Goal: Task Accomplishment & Management: Use online tool/utility

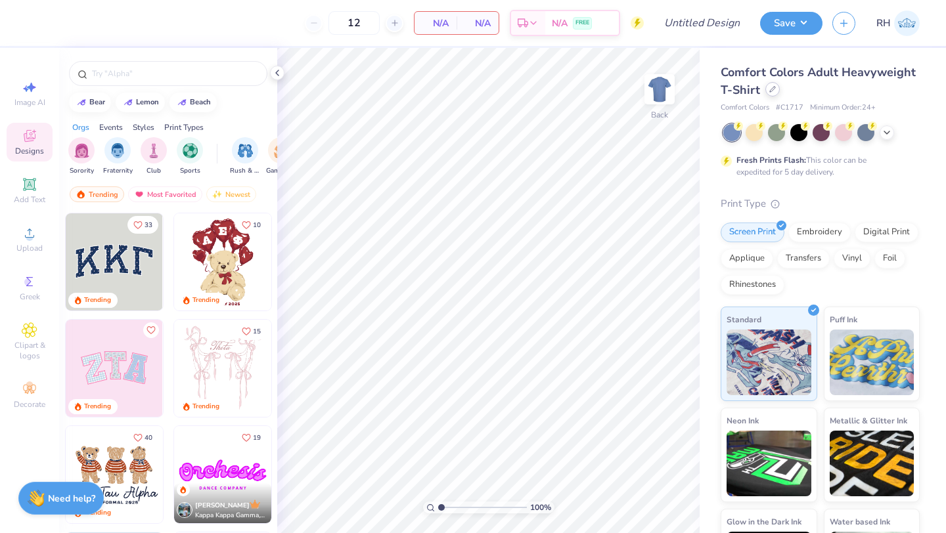
click at [771, 93] on div at bounding box center [772, 89] width 14 height 14
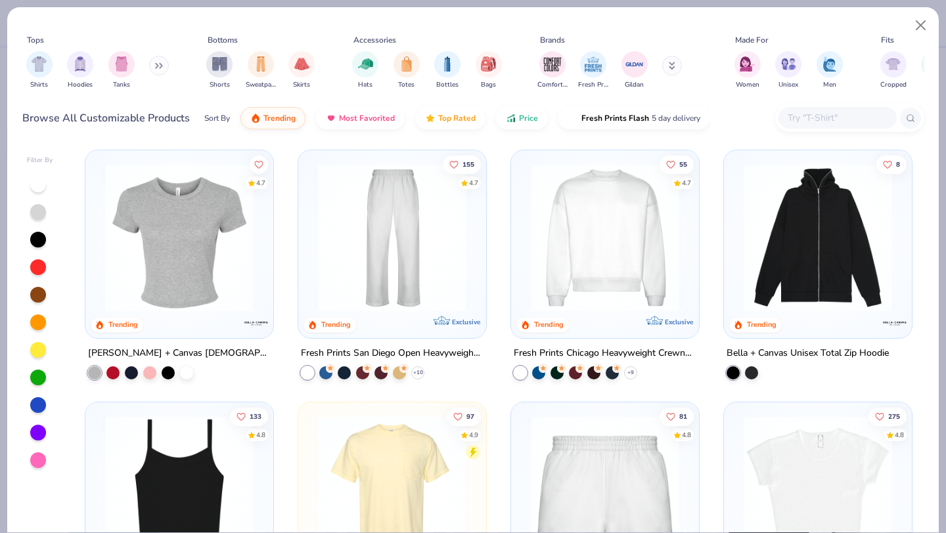
scroll to position [508, 0]
click at [213, 293] on img at bounding box center [180, 236] width 162 height 148
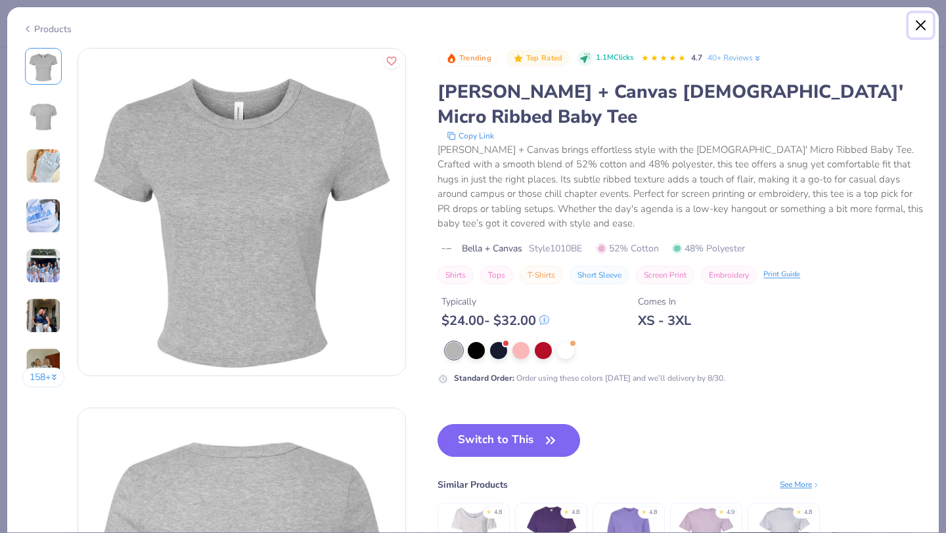
click at [926, 20] on button "Close" at bounding box center [920, 25] width 25 height 25
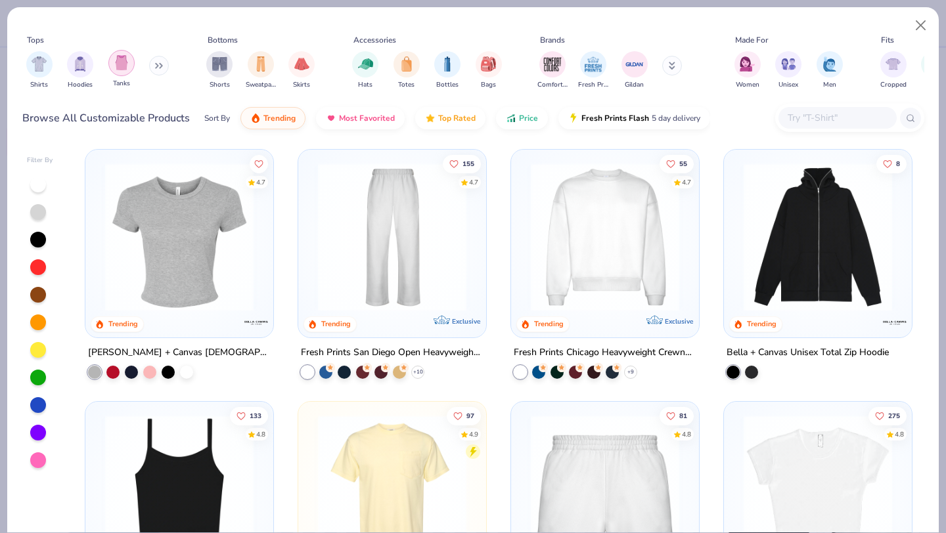
click at [116, 69] on img "filter for Tanks" at bounding box center [121, 62] width 14 height 15
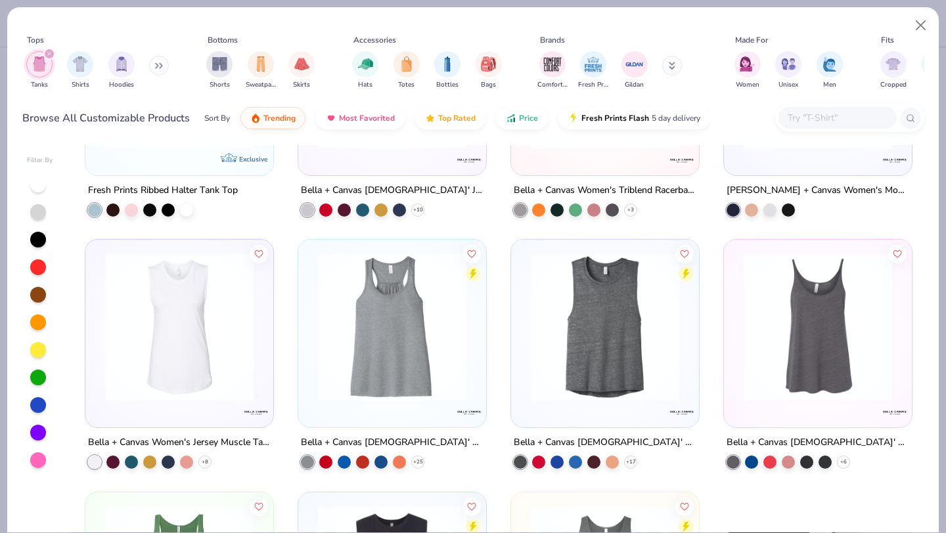
scroll to position [2903, 0]
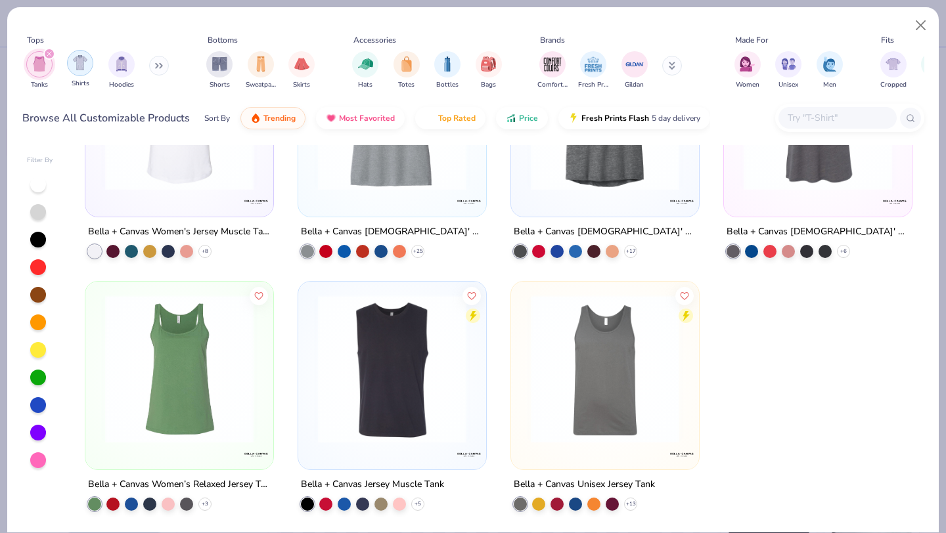
click at [74, 74] on div "filter for Shirts" at bounding box center [80, 63] width 26 height 26
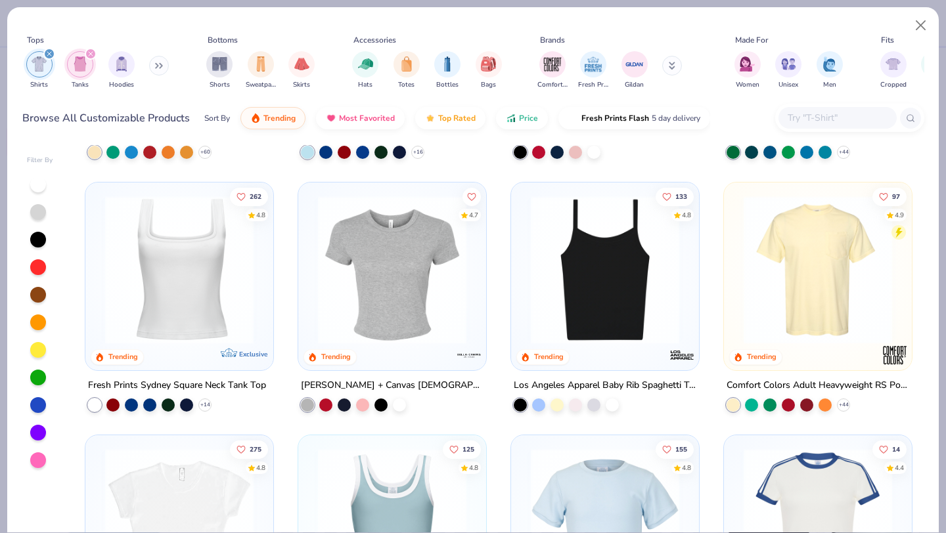
scroll to position [221, 0]
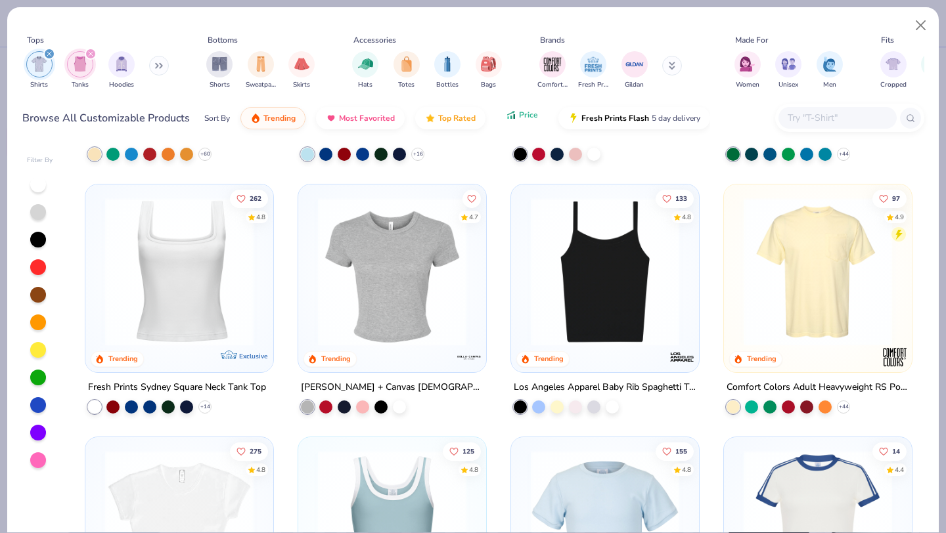
click at [515, 117] on button "Price" at bounding box center [522, 115] width 52 height 22
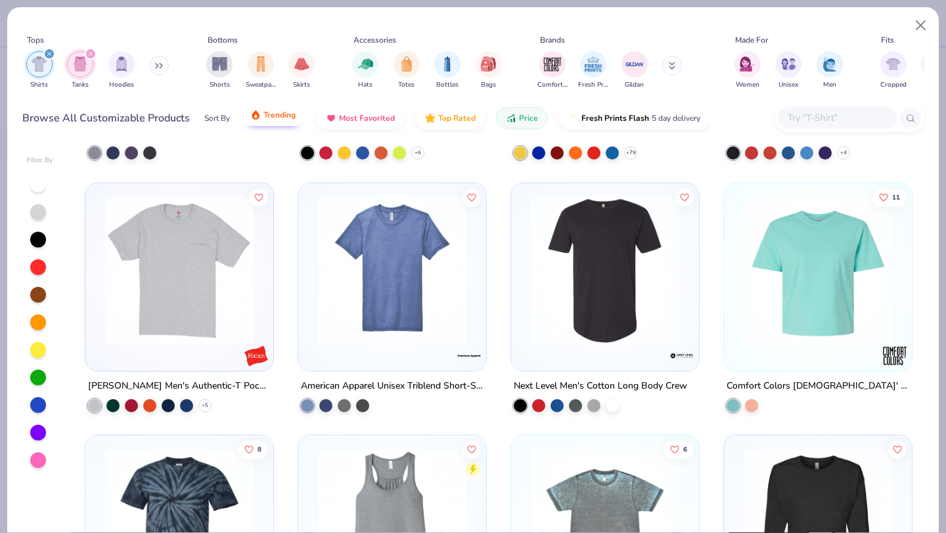
scroll to position [6548, 0]
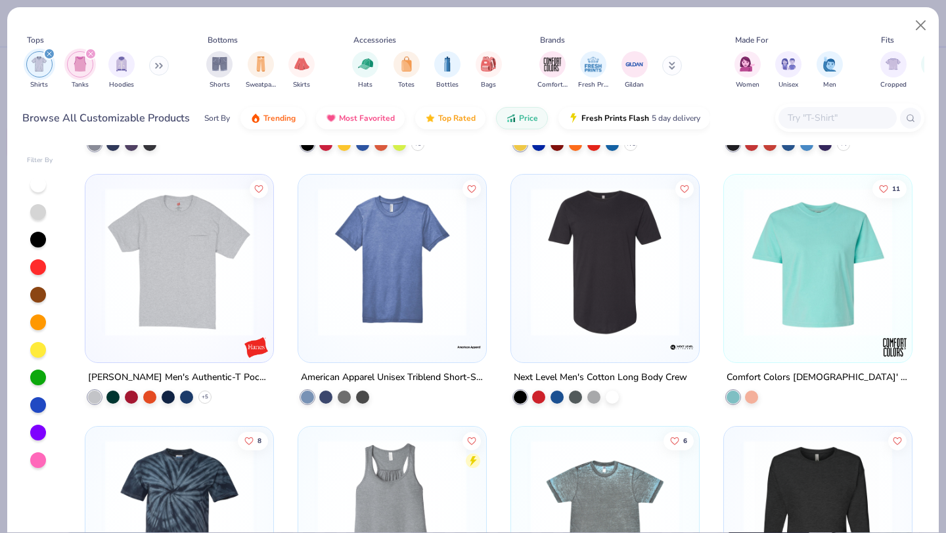
click at [51, 51] on div "filter for Shirts" at bounding box center [49, 54] width 12 height 12
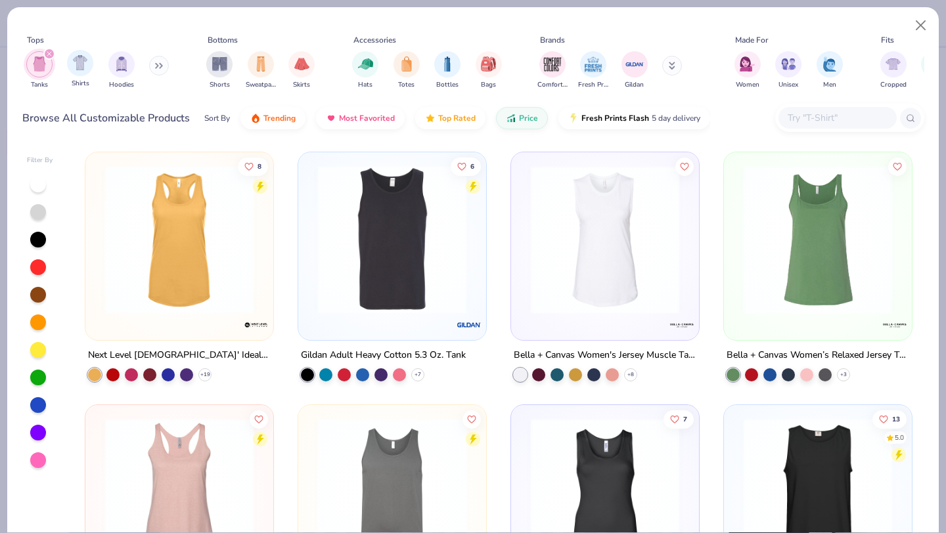
click at [47, 54] on icon "filter for Tanks" at bounding box center [49, 53] width 5 height 5
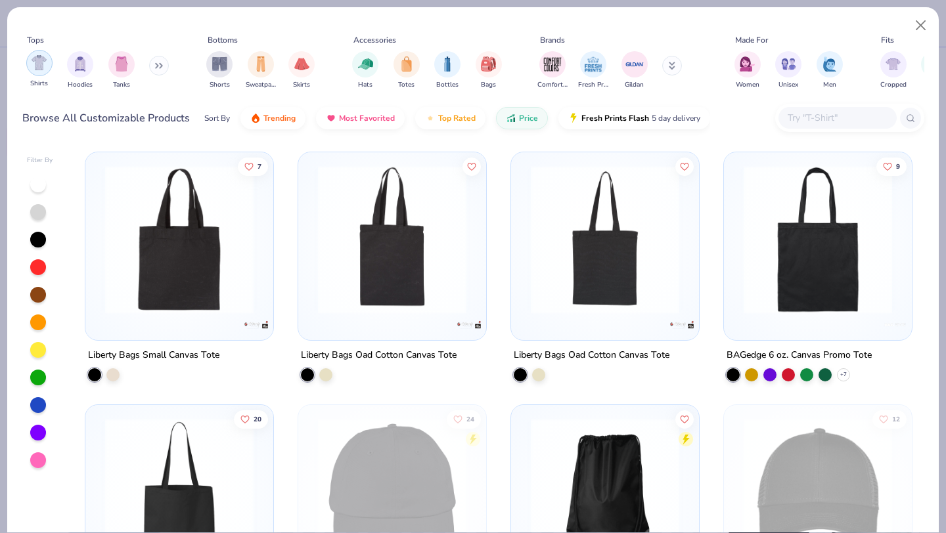
click at [41, 61] on img "filter for Shirts" at bounding box center [39, 62] width 15 height 15
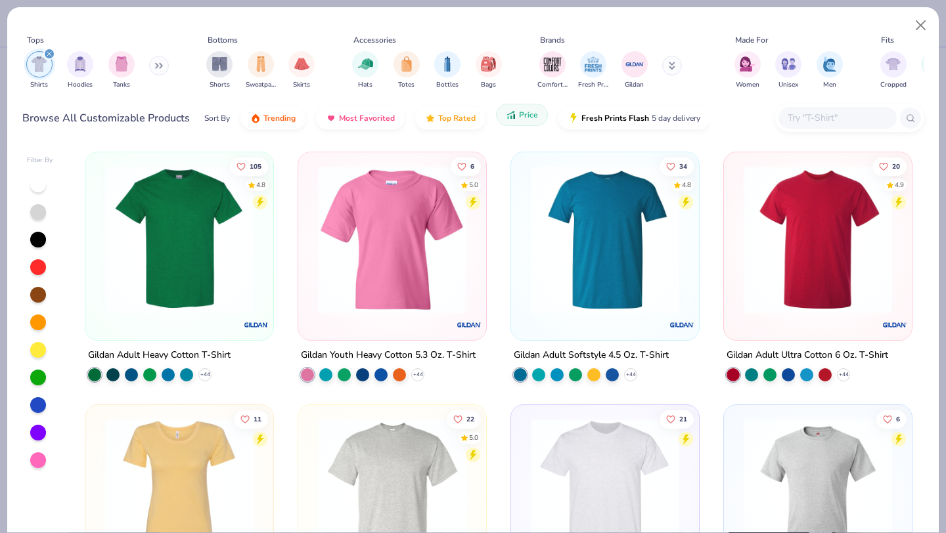
click at [513, 114] on icon "button" at bounding box center [514, 116] width 2 height 5
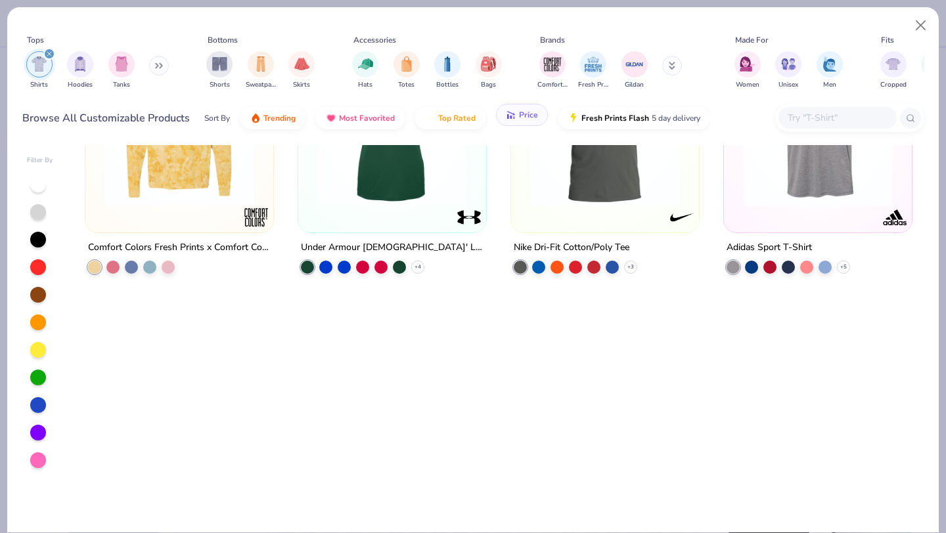
scroll to position [1309, 0]
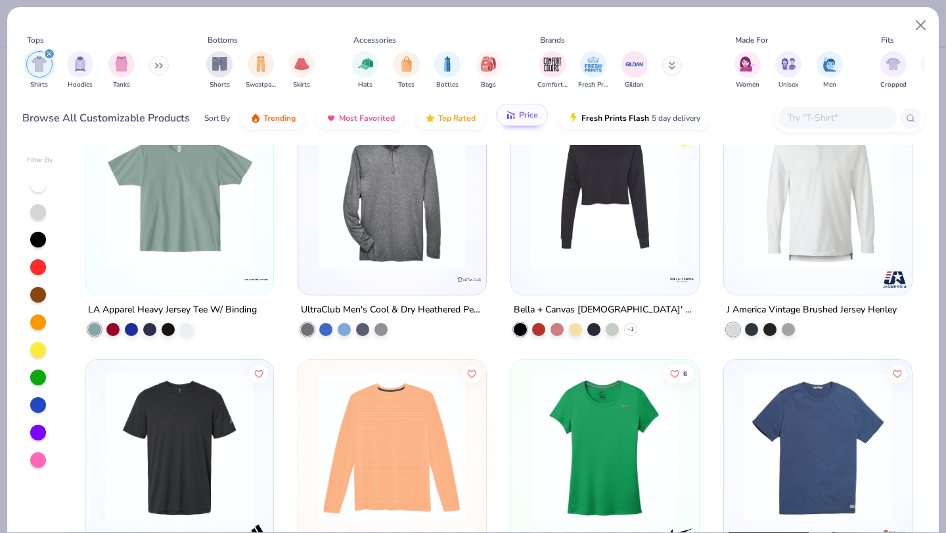
click at [818, 112] on input "text" at bounding box center [836, 117] width 101 height 15
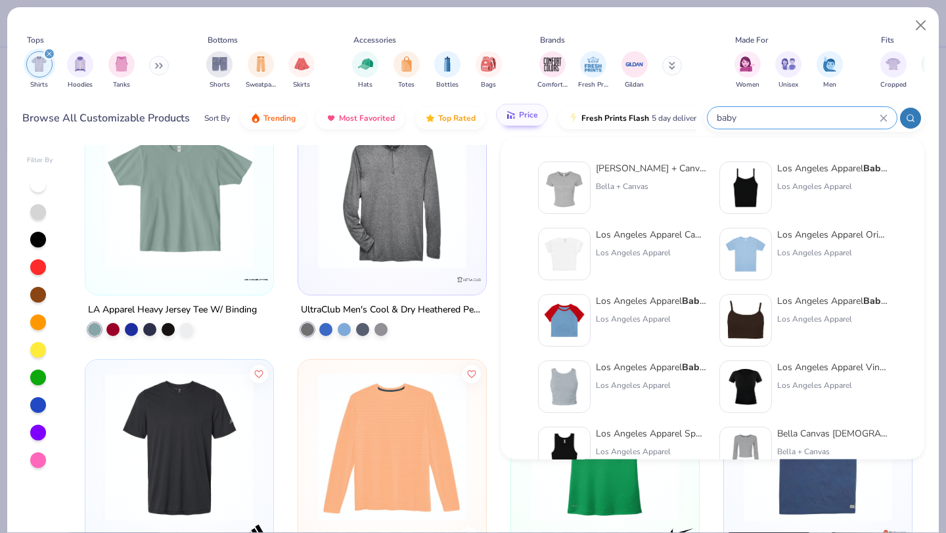
type input "baby"
click at [621, 170] on div "Bella + Canvas Ladies' Micro Ribbed Baby Tee" at bounding box center [651, 169] width 110 height 14
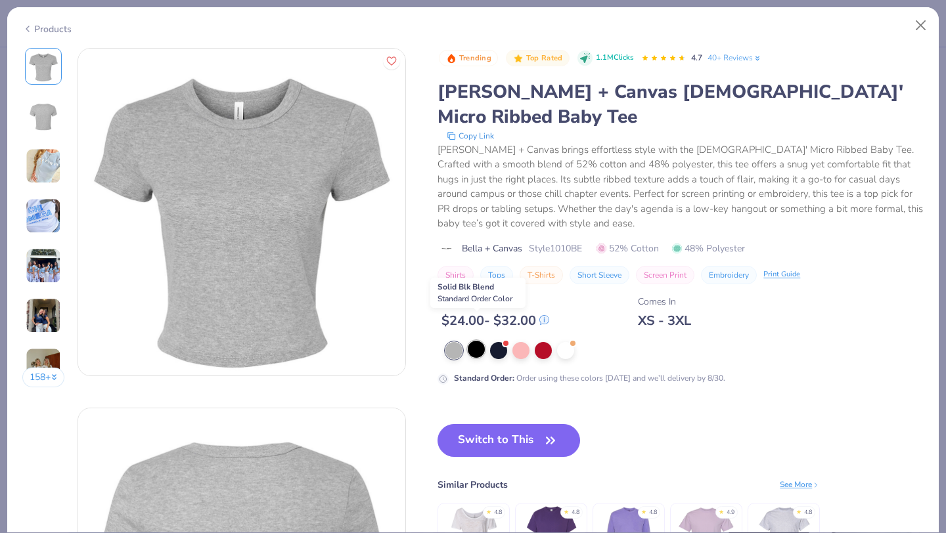
click at [481, 341] on div at bounding box center [476, 349] width 17 height 17
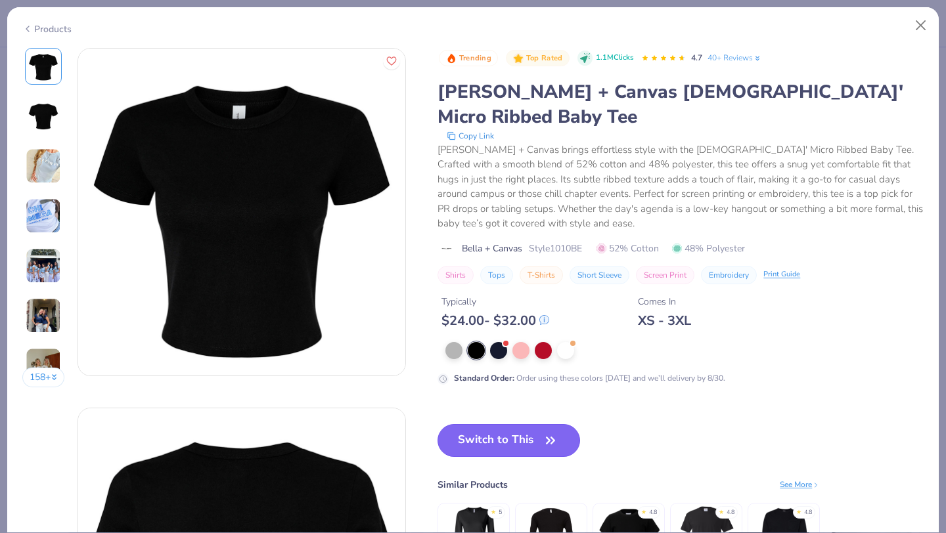
click at [487, 424] on button "Switch to This" at bounding box center [508, 440] width 143 height 33
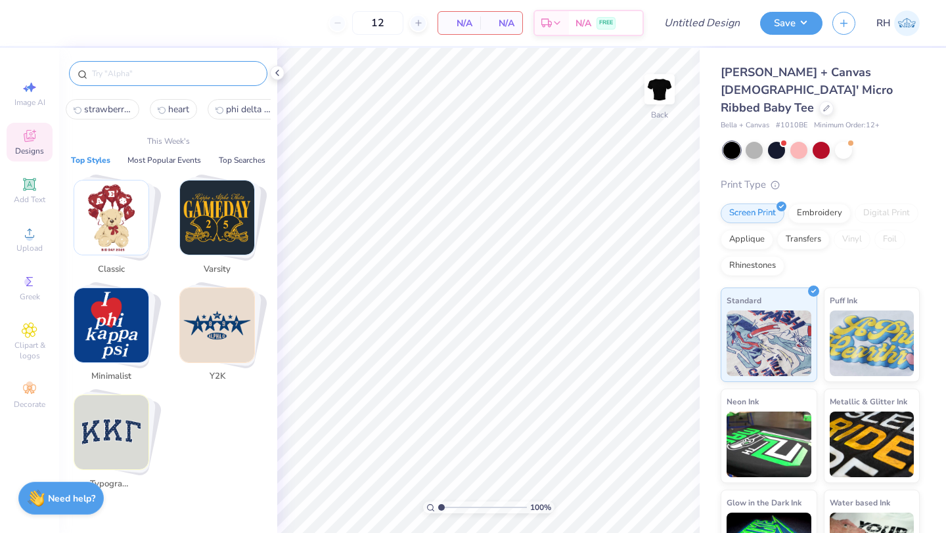
click at [115, 70] on input "text" at bounding box center [175, 73] width 168 height 13
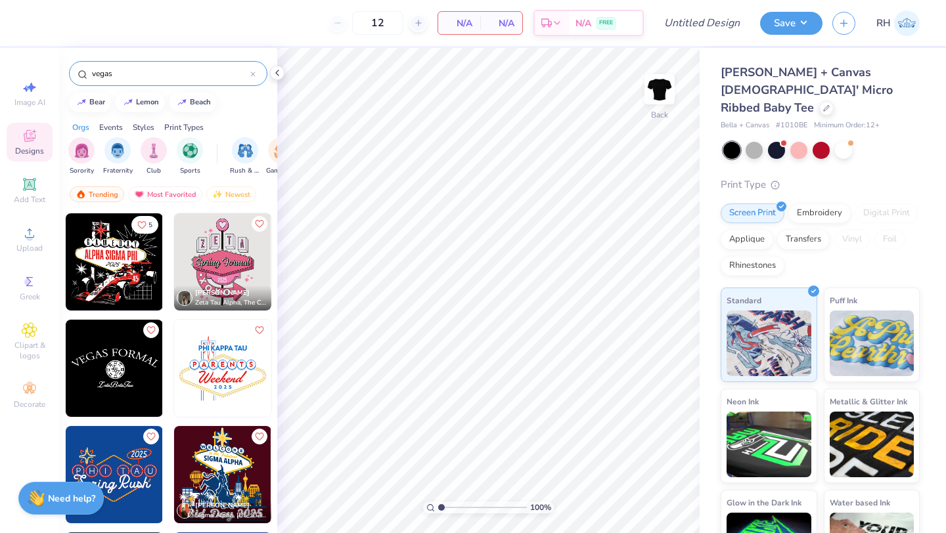
type input "vegas"
click at [192, 254] on img at bounding box center [222, 261] width 97 height 97
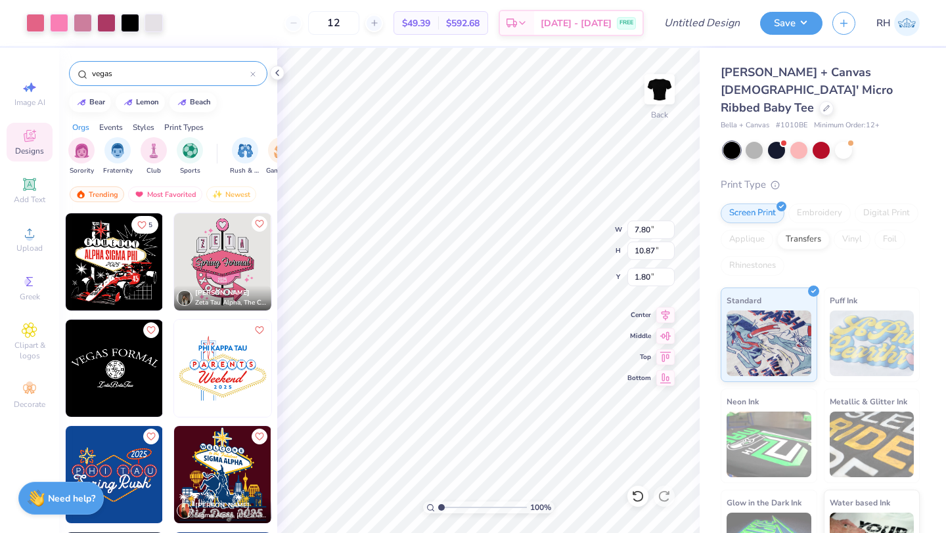
type input "1.80"
click at [489, 208] on li "Cut" at bounding box center [519, 209] width 103 height 26
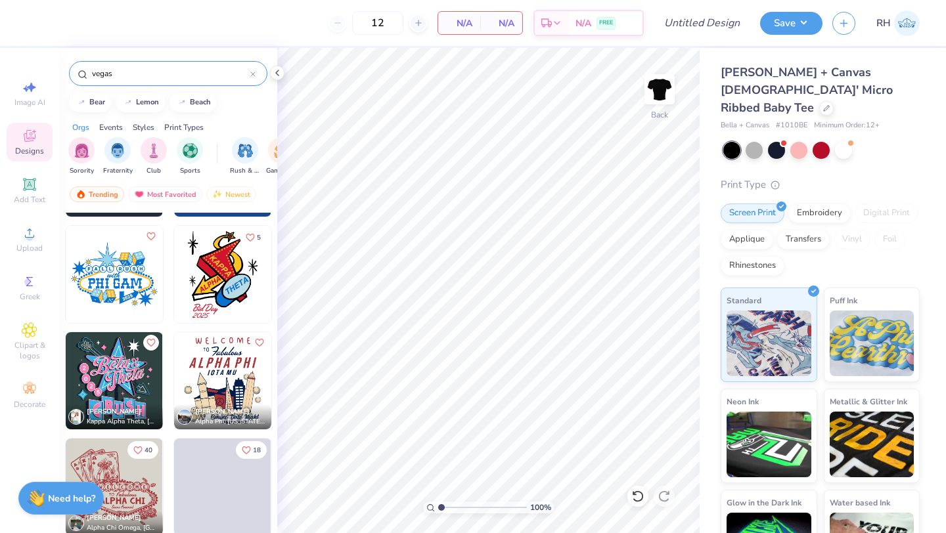
scroll to position [420, 0]
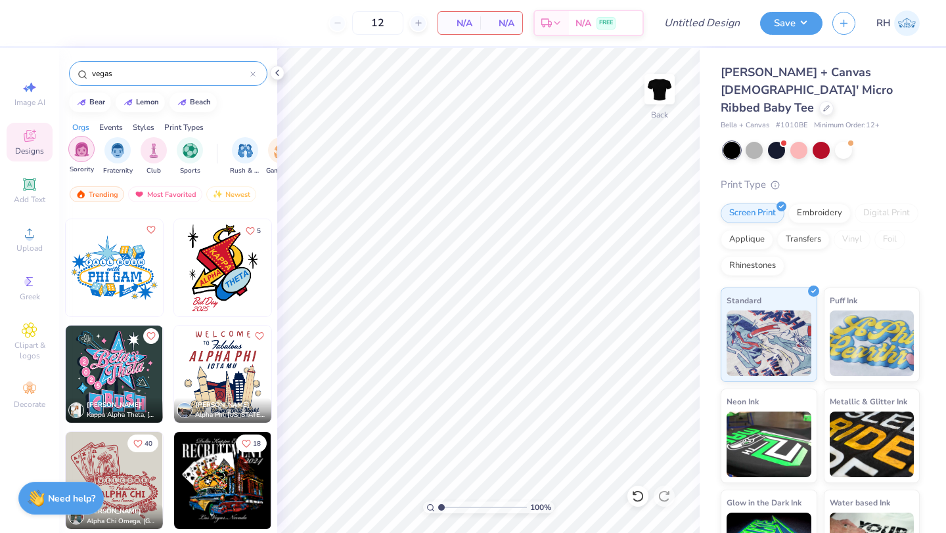
click at [82, 152] on img "filter for Sorority" at bounding box center [81, 149] width 15 height 15
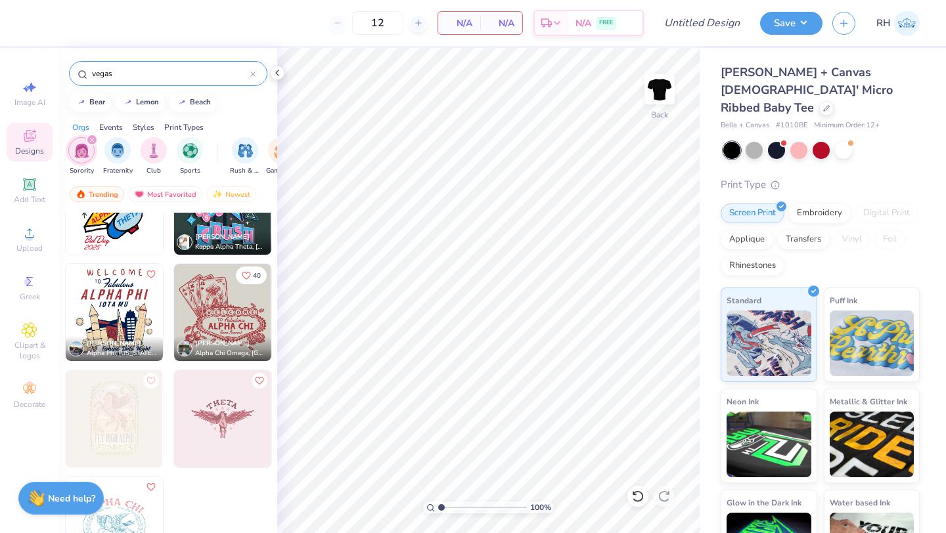
scroll to position [161, 0]
click at [37, 231] on div "Upload" at bounding box center [30, 239] width 46 height 39
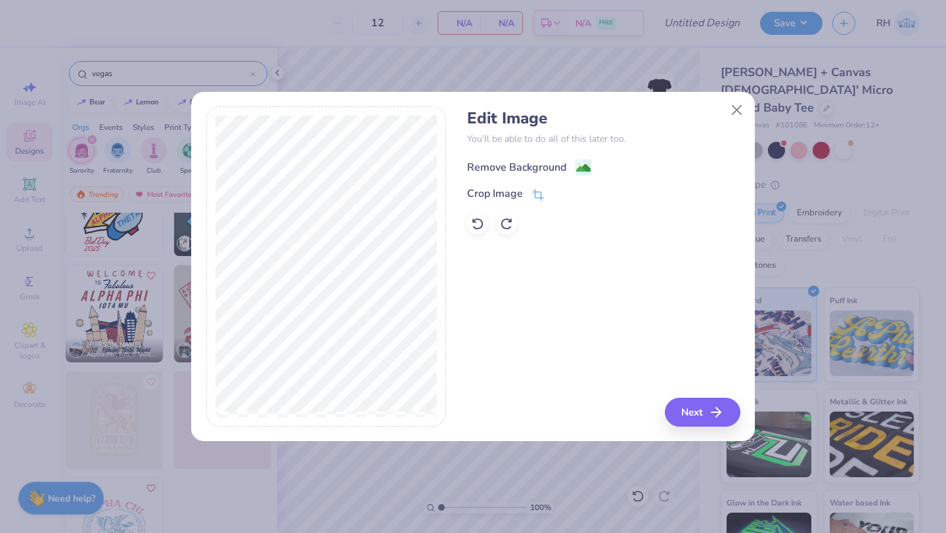
click at [581, 167] on image at bounding box center [583, 168] width 14 height 14
click at [737, 117] on button "Close" at bounding box center [736, 109] width 25 height 25
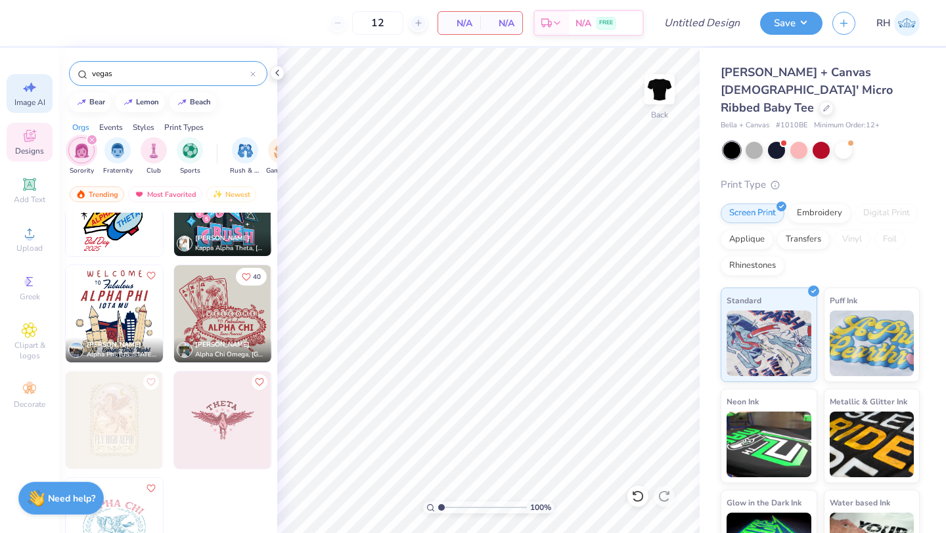
click at [28, 87] on icon at bounding box center [31, 88] width 9 height 10
select select "4"
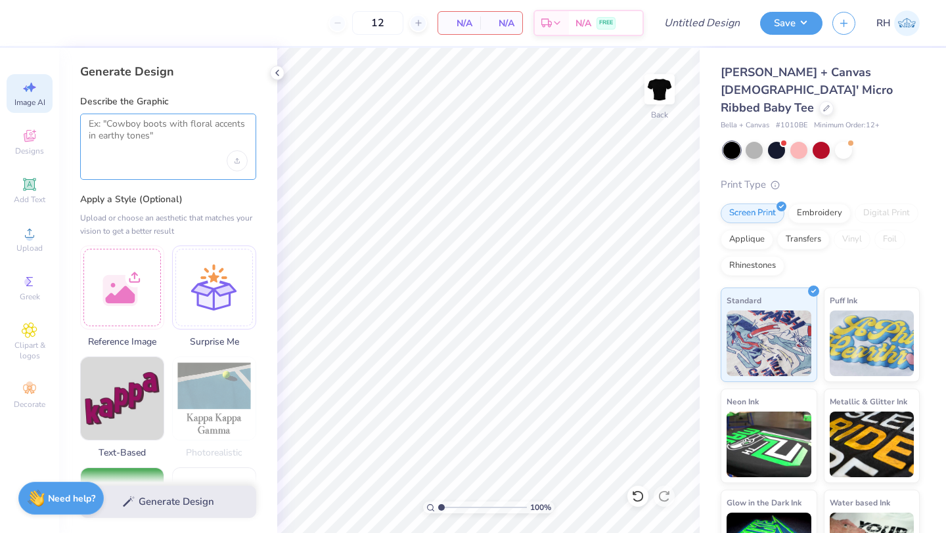
click at [109, 141] on textarea at bounding box center [168, 134] width 159 height 33
click at [238, 156] on div "Upload image" at bounding box center [237, 160] width 21 height 21
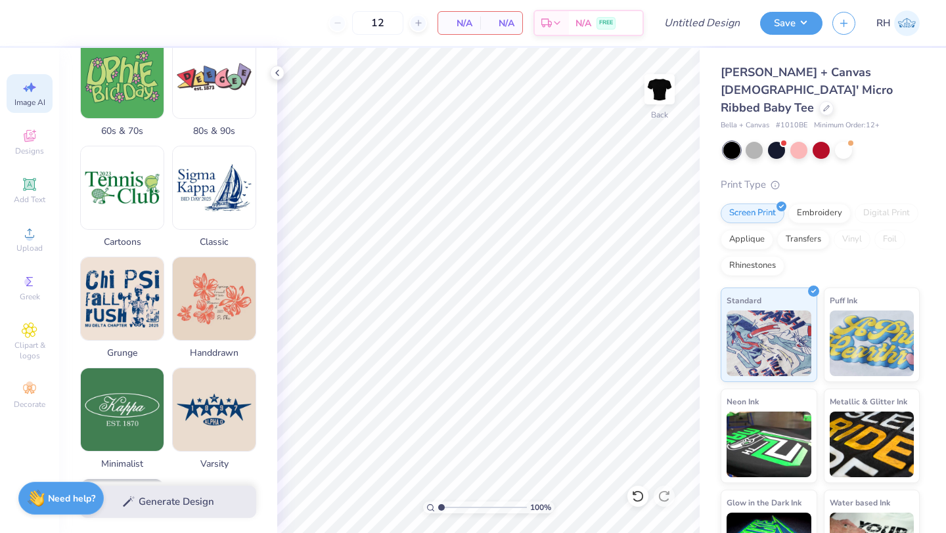
scroll to position [0, 0]
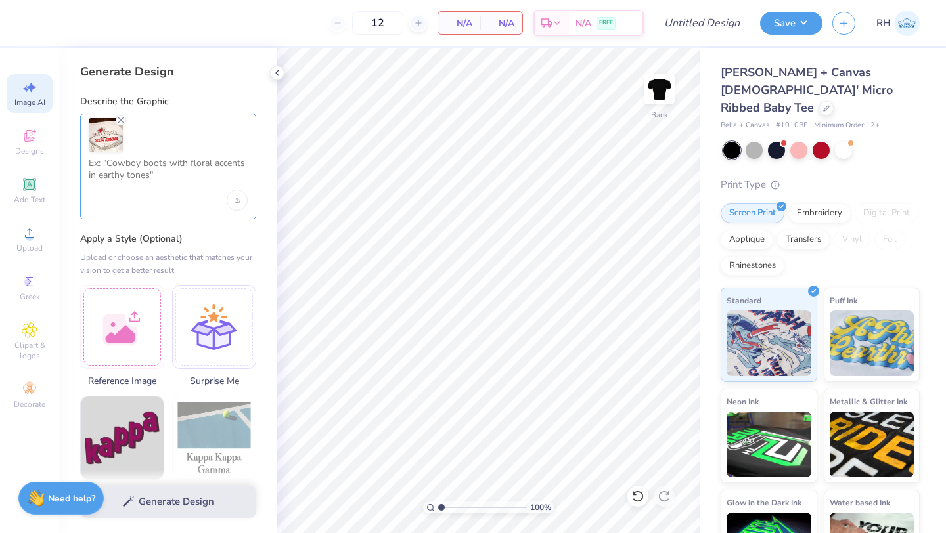
click at [172, 169] on textarea at bounding box center [168, 174] width 159 height 33
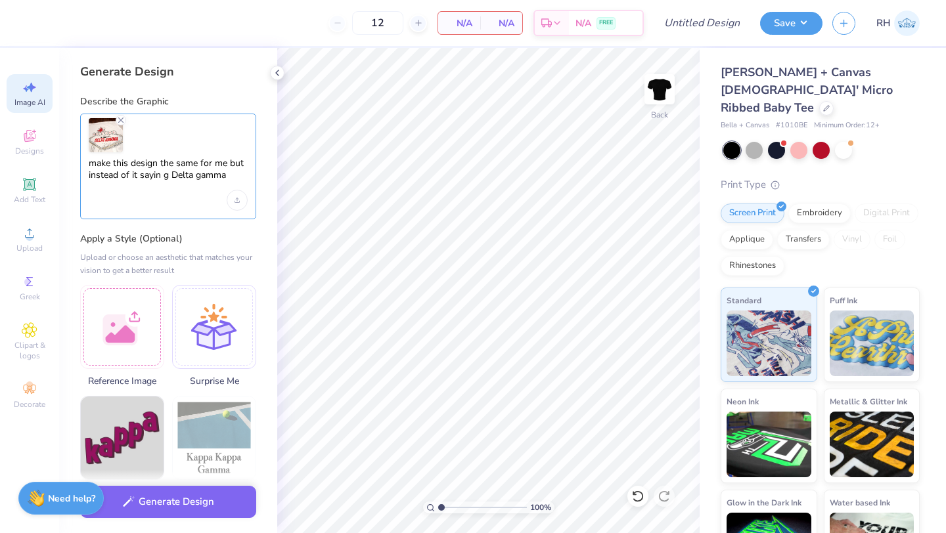
click at [164, 178] on textarea "make this design the same for me but instead of it sayin g Delta gamma" at bounding box center [168, 174] width 159 height 33
click at [233, 181] on textarea "make this design the same for me but instead of it saying Delta gamma" at bounding box center [168, 174] width 159 height 33
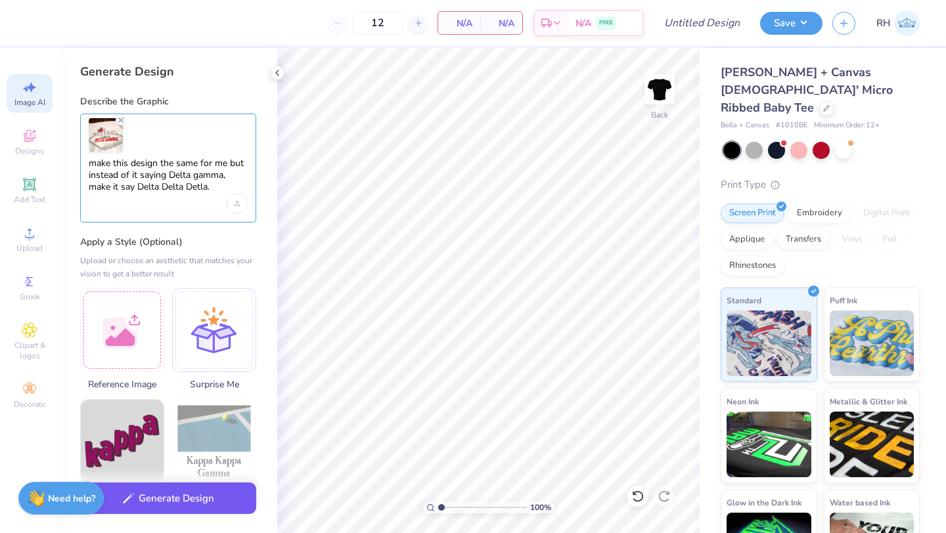
type textarea "make this design the same for me but instead of it saying Delta gamma, make it …"
click at [181, 512] on button "Generate Design" at bounding box center [168, 499] width 176 height 32
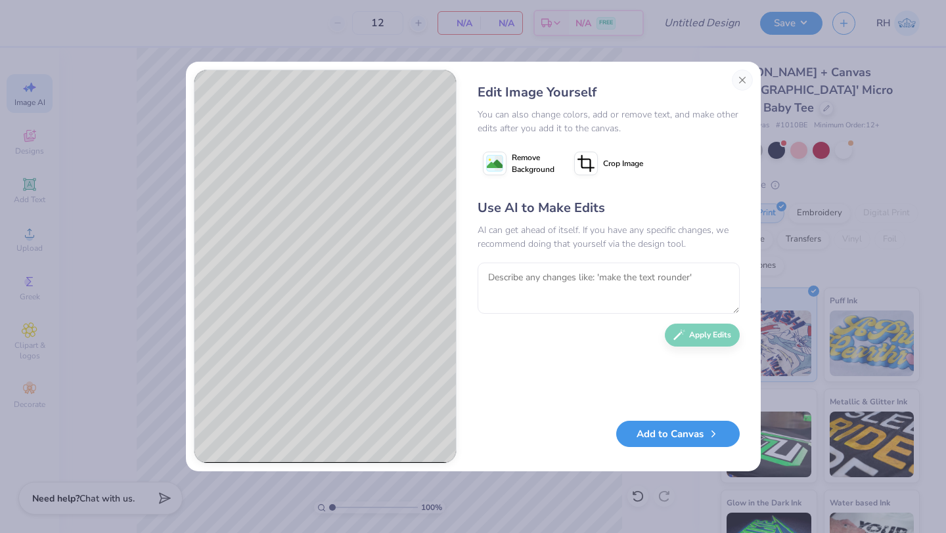
click at [694, 439] on button "Add to Canvas" at bounding box center [677, 434] width 123 height 27
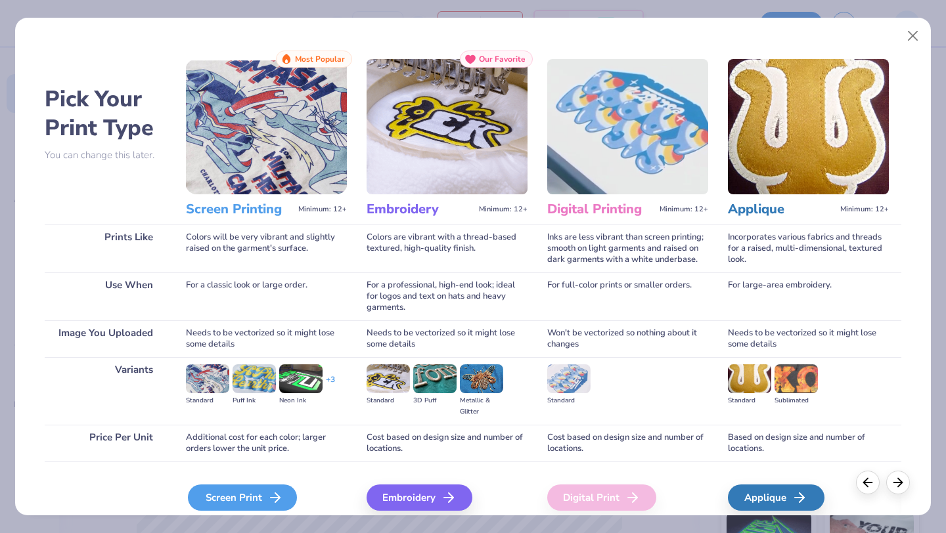
click at [257, 502] on div "Screen Print" at bounding box center [242, 498] width 109 height 26
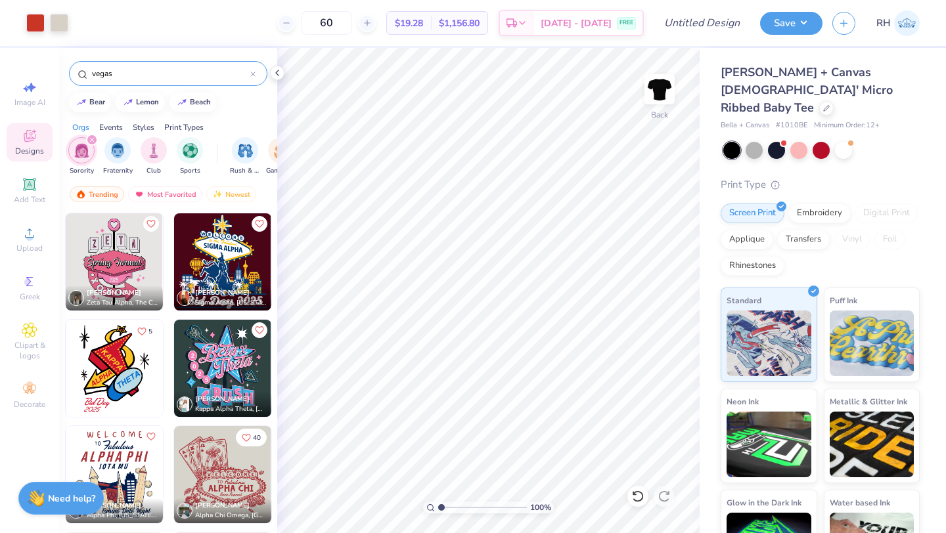
scroll to position [162, 0]
